Goal: Browse casually: Explore the website without a specific task or goal

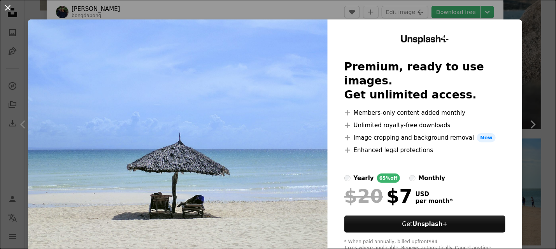
click at [10, 9] on button "An X shape" at bounding box center [7, 7] width 9 height 9
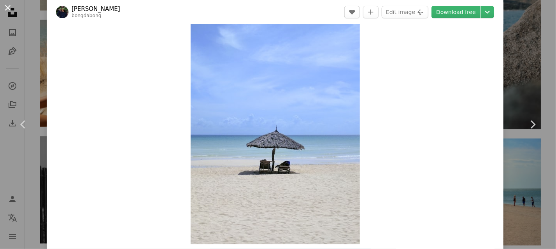
click at [5, 5] on button "An X shape" at bounding box center [7, 7] width 9 height 9
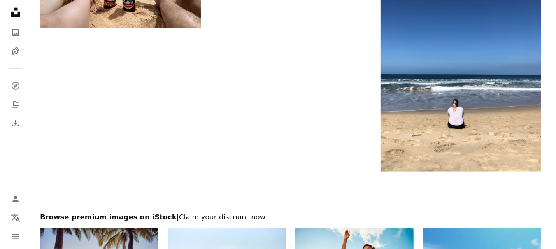
scroll to position [2490, 0]
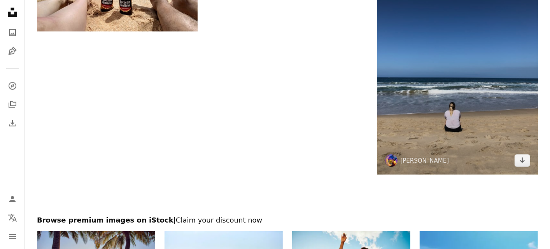
click at [421, 106] on img at bounding box center [457, 67] width 161 height 214
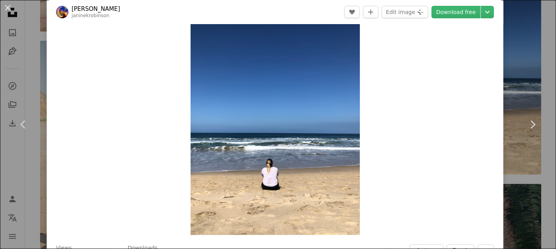
scroll to position [39, 0]
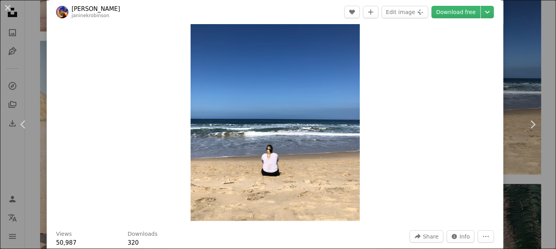
click at [315, 131] on img "Zoom in on this image" at bounding box center [275, 108] width 169 height 226
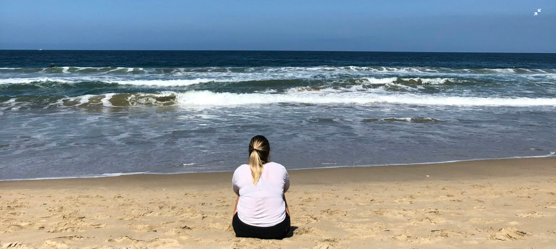
scroll to position [351, 0]
